Goal: Task Accomplishment & Management: Manage account settings

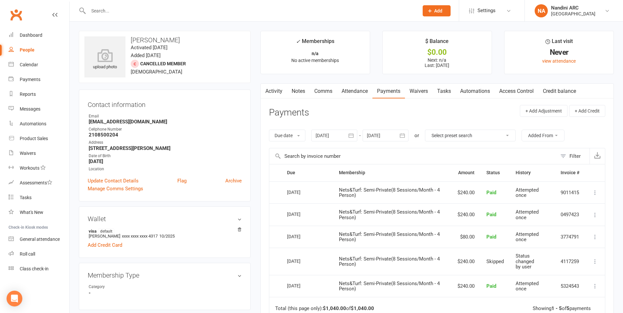
click at [146, 11] on input "text" at bounding box center [250, 10] width 328 height 9
paste input "[PERSON_NAME]"
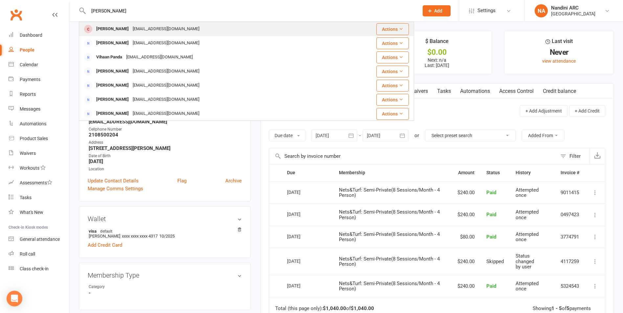
type input "[PERSON_NAME]"
click at [149, 33] on div "[EMAIL_ADDRESS][DOMAIN_NAME]" at bounding box center [166, 29] width 71 height 10
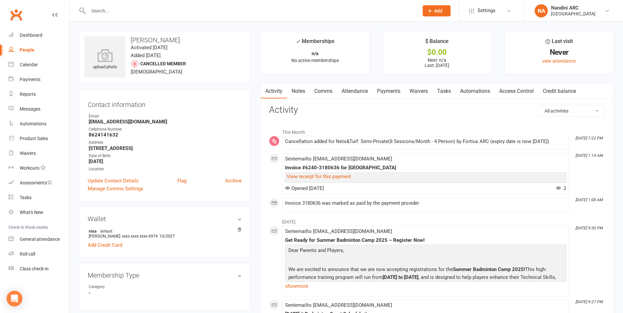
click at [392, 92] on link "Payments" at bounding box center [388, 91] width 33 height 15
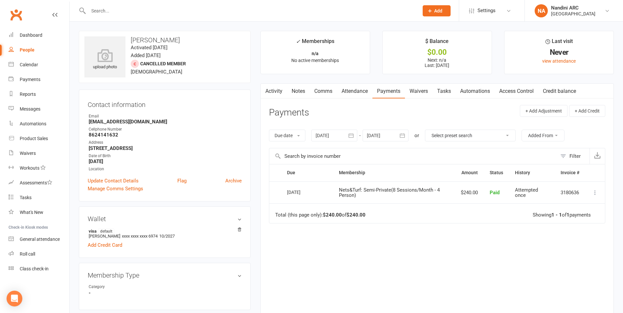
click at [348, 134] on button "button" at bounding box center [351, 136] width 12 height 12
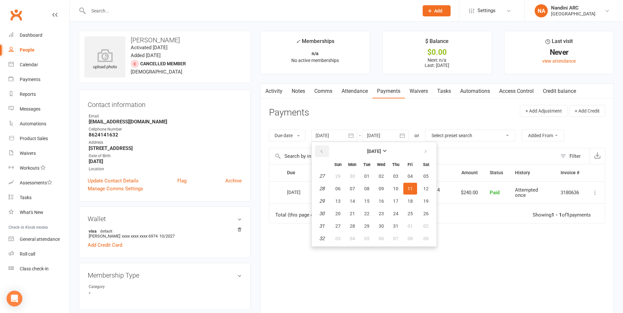
click at [324, 149] on icon "button" at bounding box center [321, 151] width 5 height 5
click at [384, 174] on span "02" at bounding box center [381, 176] width 5 height 5
type input "[DATE]"
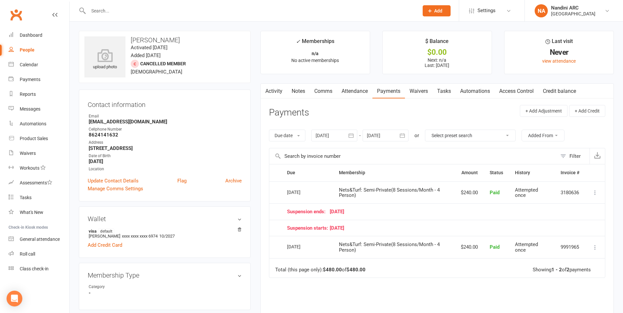
click at [113, 6] on div at bounding box center [246, 10] width 335 height 21
click at [111, 10] on input "text" at bounding box center [250, 10] width 328 height 9
paste input "<[EMAIL_ADDRESS][DOMAIN_NAME]> ​ fortius​"
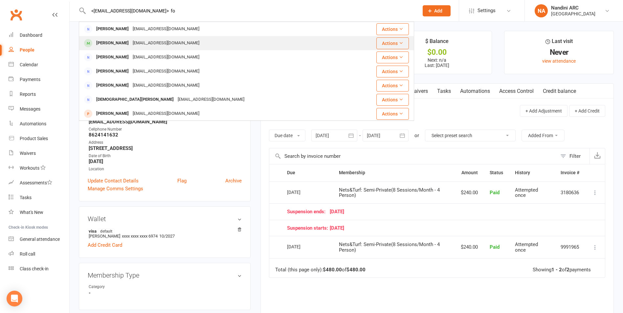
type input "<[EMAIL_ADDRESS][DOMAIN_NAME]> ​ fo"
click at [179, 42] on div "[EMAIL_ADDRESS][DOMAIN_NAME]" at bounding box center [166, 43] width 71 height 10
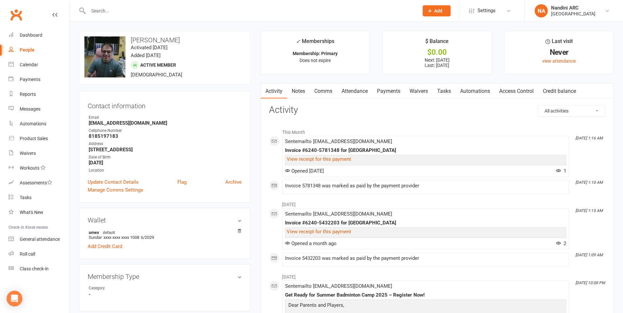
click at [121, 5] on div at bounding box center [246, 10] width 335 height 21
click at [117, 13] on input "text" at bounding box center [250, 10] width 328 height 9
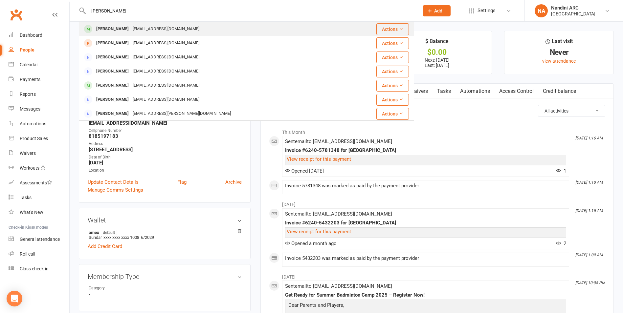
type input "[PERSON_NAME]"
click at [123, 25] on div "[PERSON_NAME]" at bounding box center [112, 29] width 36 height 10
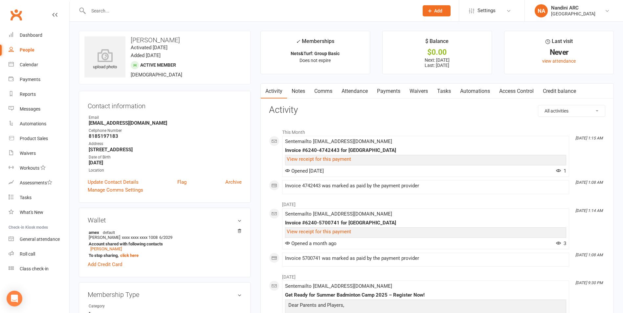
click at [394, 89] on link "Payments" at bounding box center [388, 91] width 33 height 15
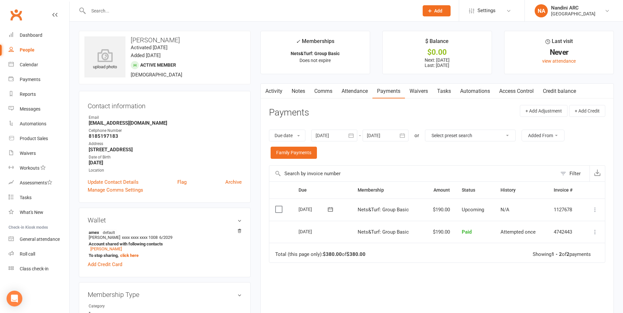
click at [118, 9] on input "text" at bounding box center [250, 10] width 328 height 9
paste input "[PERSON_NAME]"
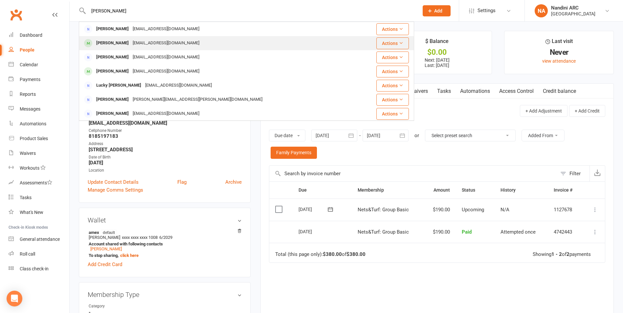
type input "[PERSON_NAME]"
click at [165, 42] on div "[EMAIL_ADDRESS][DOMAIN_NAME]" at bounding box center [166, 43] width 71 height 10
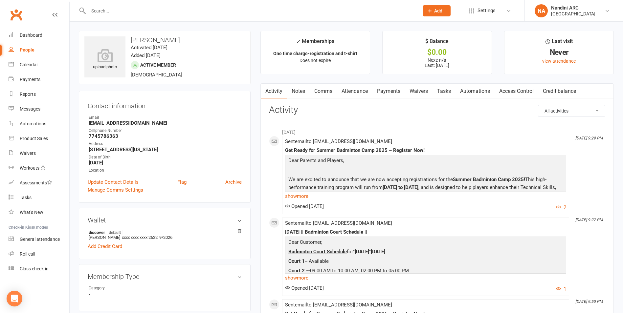
click at [385, 91] on link "Payments" at bounding box center [388, 91] width 33 height 15
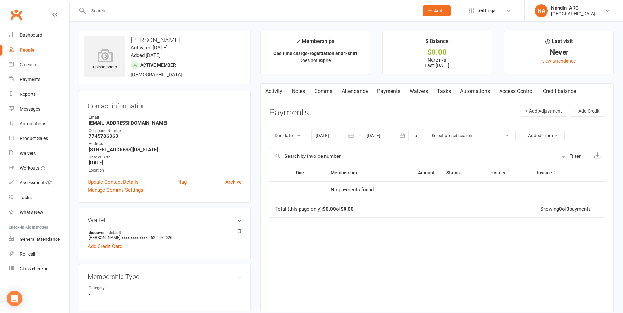
click at [351, 138] on icon "button" at bounding box center [351, 136] width 5 height 4
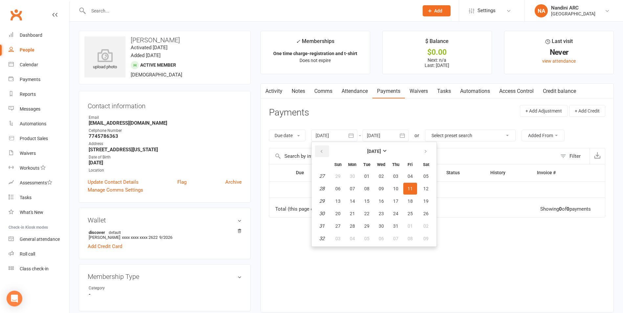
click at [324, 151] on icon "button" at bounding box center [321, 151] width 5 height 5
click at [428, 173] on button "01" at bounding box center [426, 176] width 17 height 12
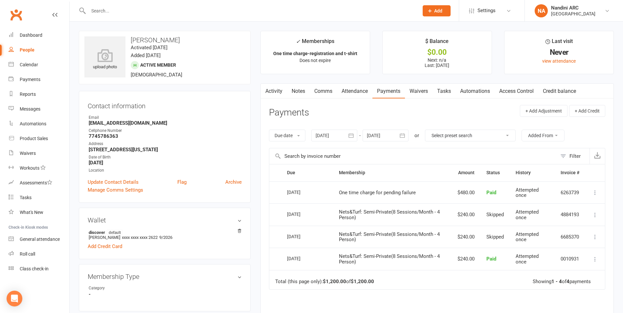
click at [352, 135] on icon "button" at bounding box center [351, 136] width 5 height 4
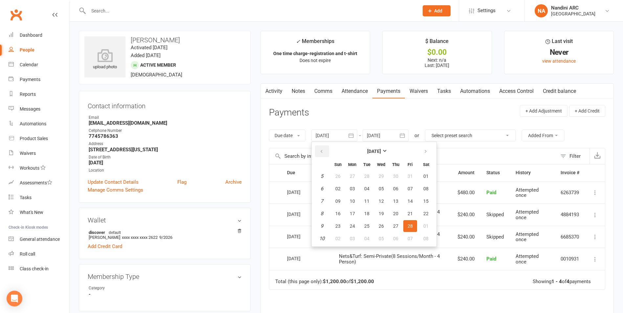
click at [325, 151] on button "button" at bounding box center [322, 151] width 14 height 12
click at [398, 179] on span "05" at bounding box center [395, 176] width 5 height 5
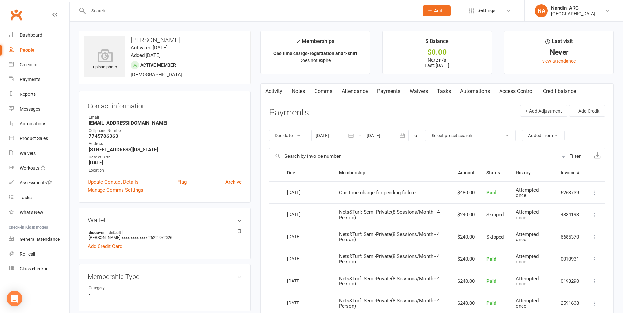
click at [293, 89] on link "Notes" at bounding box center [298, 91] width 23 height 15
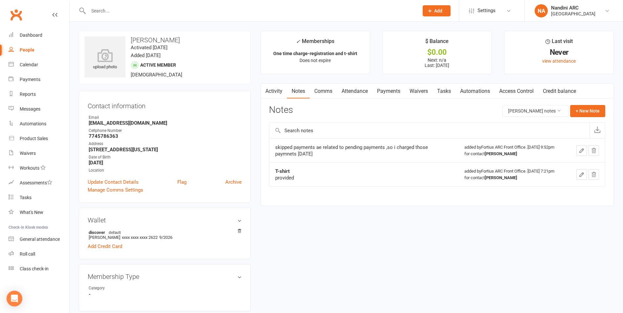
click at [273, 92] on link "Activity" at bounding box center [274, 91] width 26 height 15
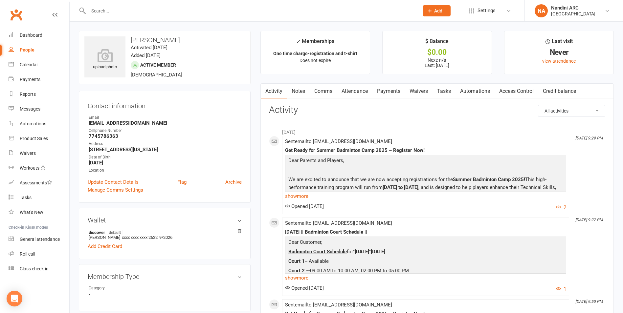
drag, startPoint x: 132, startPoint y: 40, endPoint x: 221, endPoint y: 34, distance: 88.6
click at [221, 34] on div "upload photo [PERSON_NAME] Activated [DATE] Added [DATE] Active member [DEMOGRA…" at bounding box center [165, 58] width 172 height 54
click at [383, 243] on p "Dear Customer," at bounding box center [426, 243] width 278 height 10
click at [386, 87] on link "Payments" at bounding box center [388, 91] width 33 height 15
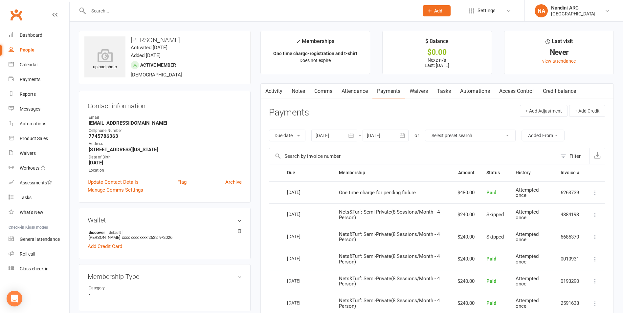
click at [352, 138] on icon "button" at bounding box center [351, 135] width 7 height 7
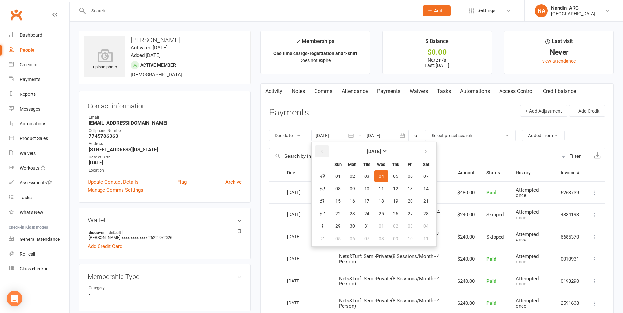
click at [323, 152] on icon "button" at bounding box center [321, 151] width 5 height 5
click at [395, 178] on span "03" at bounding box center [395, 176] width 5 height 5
type input "[DATE]"
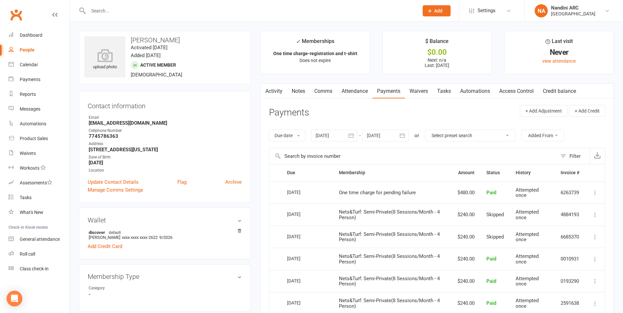
click at [405, 138] on icon "button" at bounding box center [402, 135] width 7 height 7
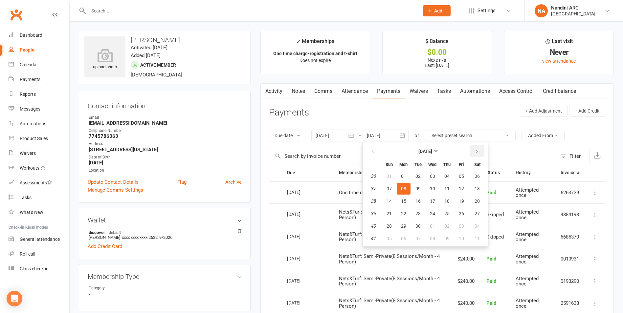
click at [478, 154] on icon "button" at bounding box center [476, 151] width 5 height 5
click at [474, 168] on th "Sat" at bounding box center [477, 164] width 17 height 11
click at [473, 181] on button "04" at bounding box center [477, 176] width 17 height 12
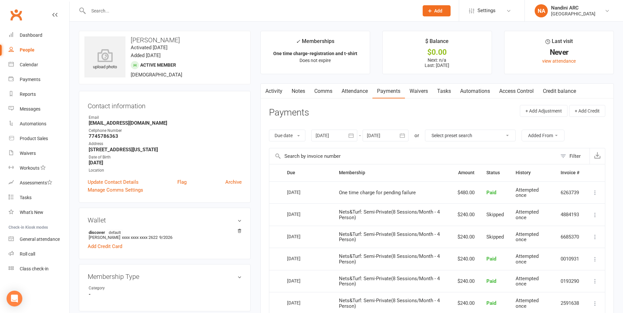
click at [400, 137] on icon "button" at bounding box center [402, 135] width 7 height 7
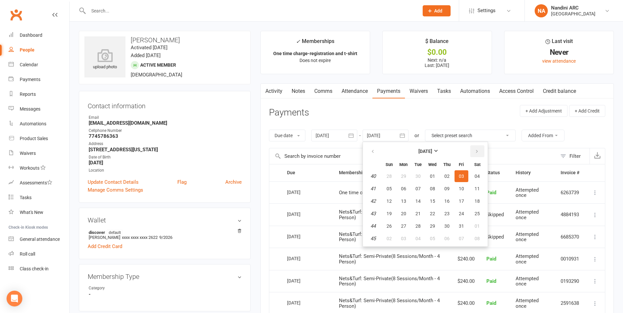
click at [477, 153] on icon "button" at bounding box center [476, 151] width 5 height 5
click at [475, 174] on span "01" at bounding box center [476, 176] width 5 height 5
type input "[DATE]"
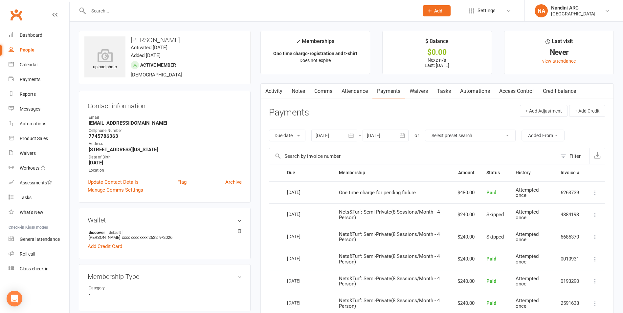
click at [299, 93] on link "Notes" at bounding box center [298, 91] width 23 height 15
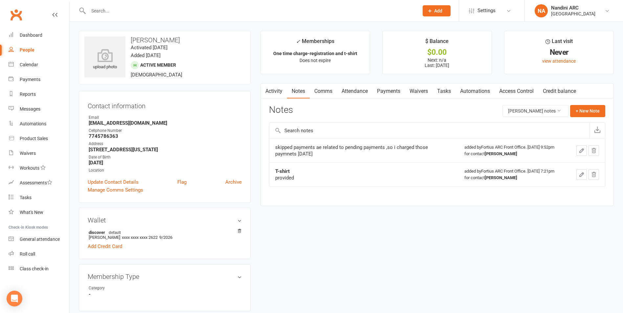
click at [390, 88] on link "Payments" at bounding box center [388, 91] width 33 height 15
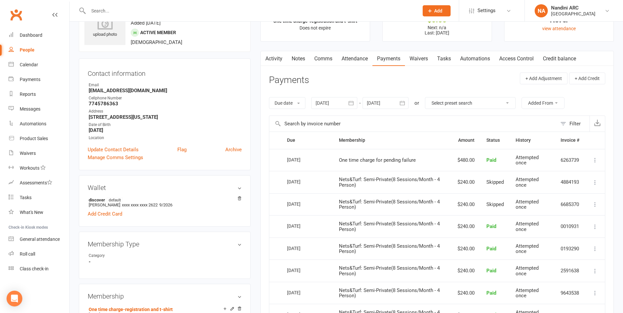
scroll to position [33, 0]
click at [399, 102] on button "button" at bounding box center [403, 103] width 12 height 12
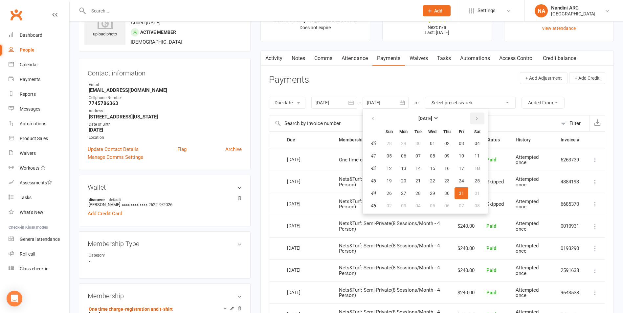
click at [473, 119] on button "button" at bounding box center [477, 119] width 14 height 12
click at [477, 140] on button "01" at bounding box center [477, 144] width 17 height 12
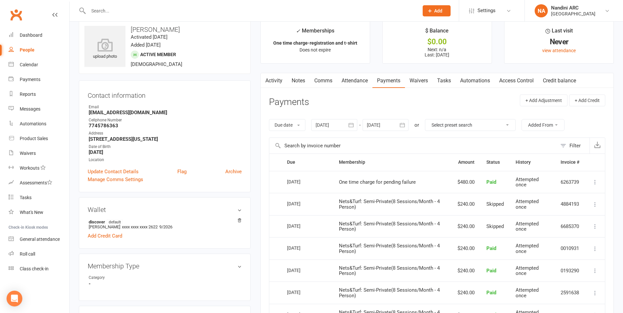
scroll to position [0, 0]
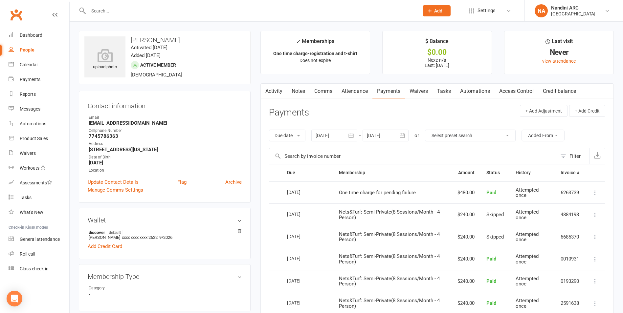
click at [143, 13] on input "text" at bounding box center [250, 10] width 328 height 9
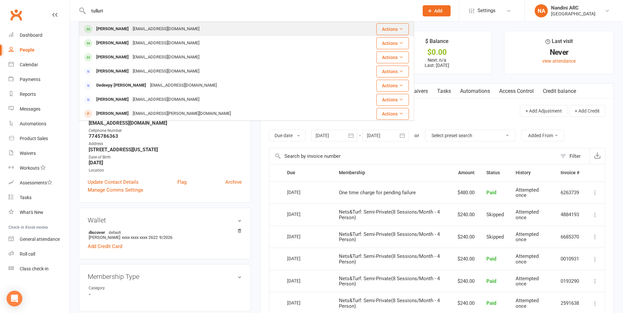
type input "tulluri"
click at [148, 23] on div "Aadhya Tulluri [EMAIL_ADDRESS][DOMAIN_NAME]" at bounding box center [213, 28] width 269 height 13
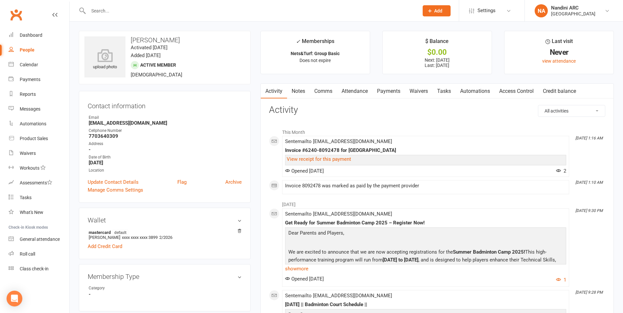
click at [386, 93] on link "Payments" at bounding box center [388, 91] width 33 height 15
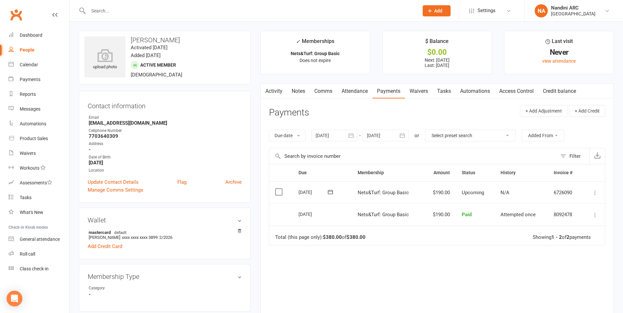
click at [350, 136] on icon "button" at bounding box center [351, 136] width 5 height 4
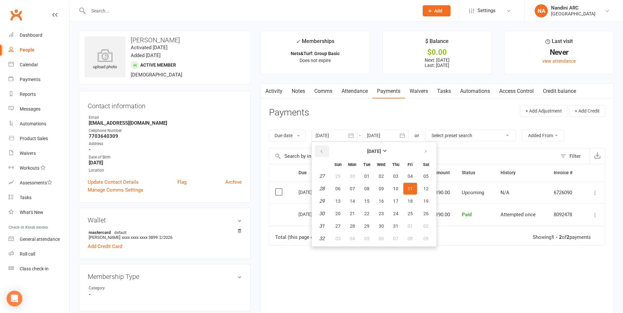
click at [321, 153] on icon "button" at bounding box center [321, 151] width 5 height 5
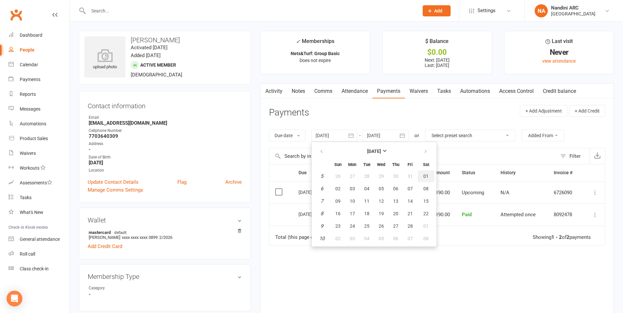
click at [427, 176] on span "01" at bounding box center [425, 176] width 5 height 5
type input "[DATE]"
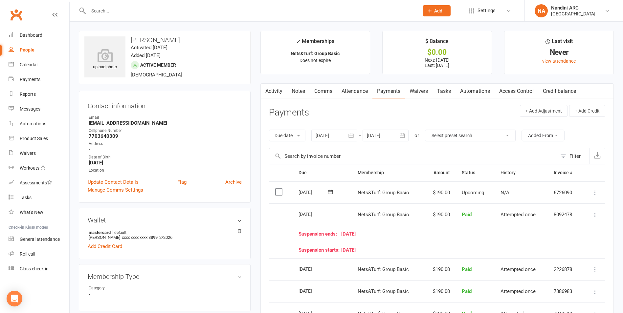
click at [220, 12] on input "text" at bounding box center [250, 10] width 328 height 9
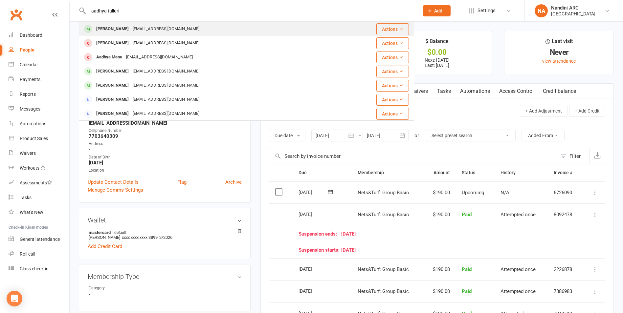
type input "aadhya tulluri"
click at [170, 27] on div "Aadhya Tulluri [EMAIL_ADDRESS][DOMAIN_NAME]" at bounding box center [218, 28] width 278 height 13
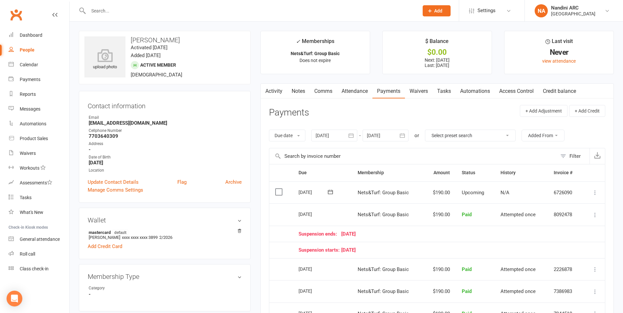
click at [123, 15] on input "text" at bounding box center [250, 10] width 328 height 9
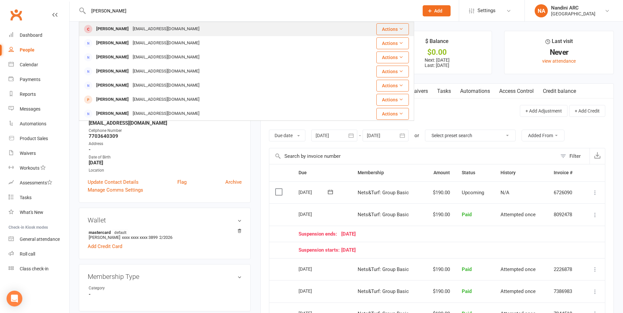
type input "[PERSON_NAME]"
click at [142, 30] on div "[EMAIL_ADDRESS][DOMAIN_NAME]" at bounding box center [166, 29] width 71 height 10
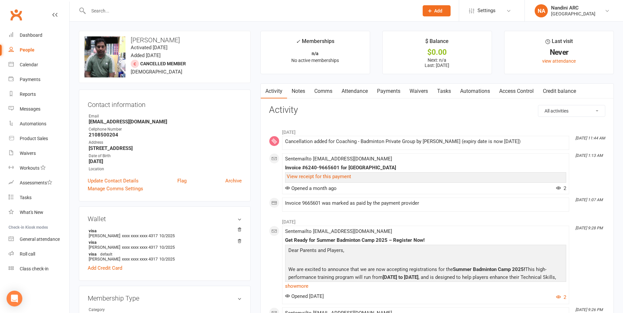
click at [117, 11] on input "text" at bounding box center [250, 10] width 328 height 9
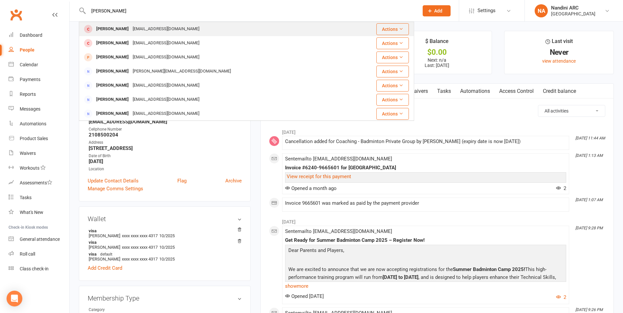
type input "[PERSON_NAME]"
click at [137, 33] on div "[EMAIL_ADDRESS][DOMAIN_NAME]" at bounding box center [166, 29] width 71 height 10
